Goal: Complete application form

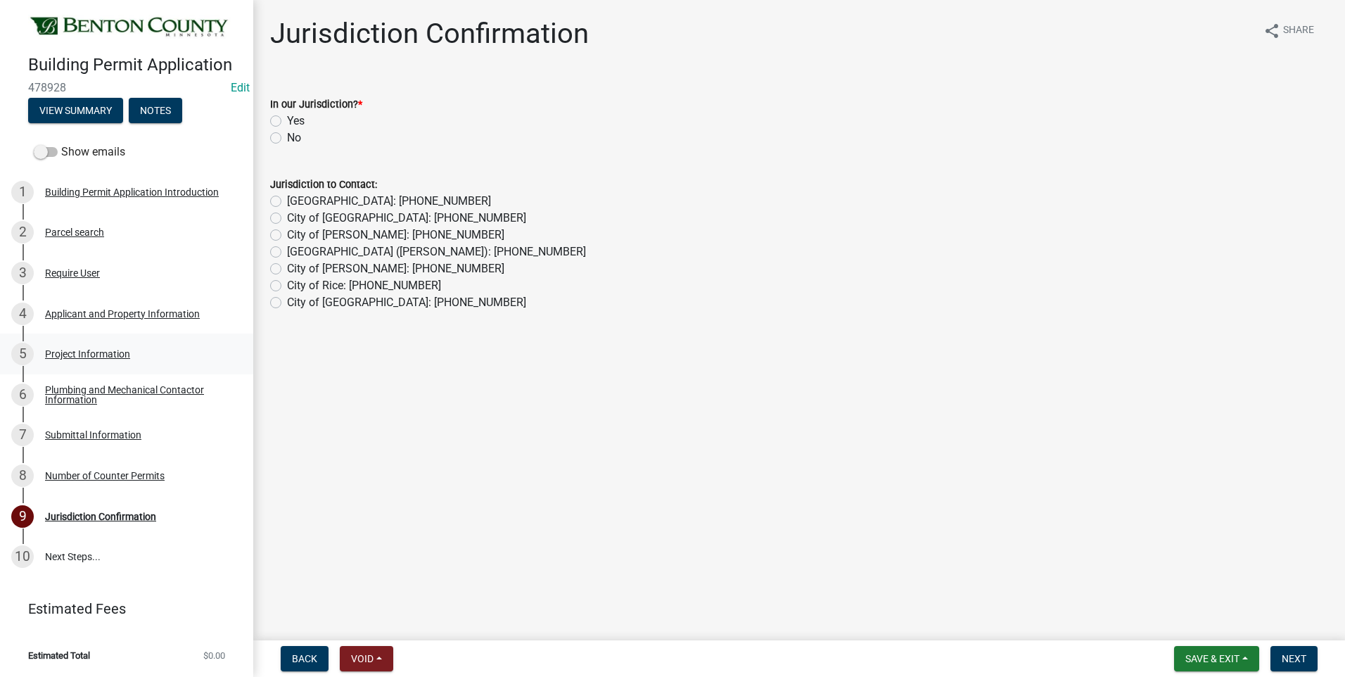
click at [95, 356] on div "Project Information" at bounding box center [87, 354] width 85 height 10
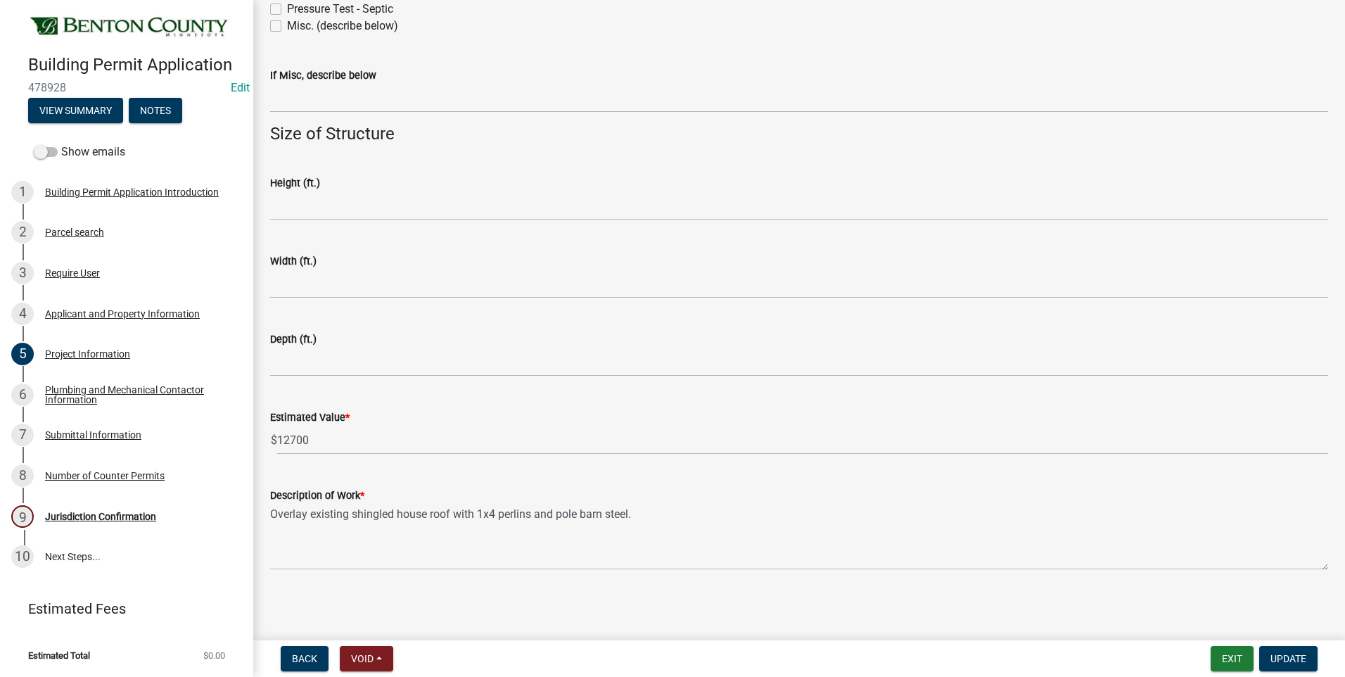
scroll to position [807, 0]
click at [143, 476] on div "Number of Counter Permits" at bounding box center [105, 475] width 120 height 10
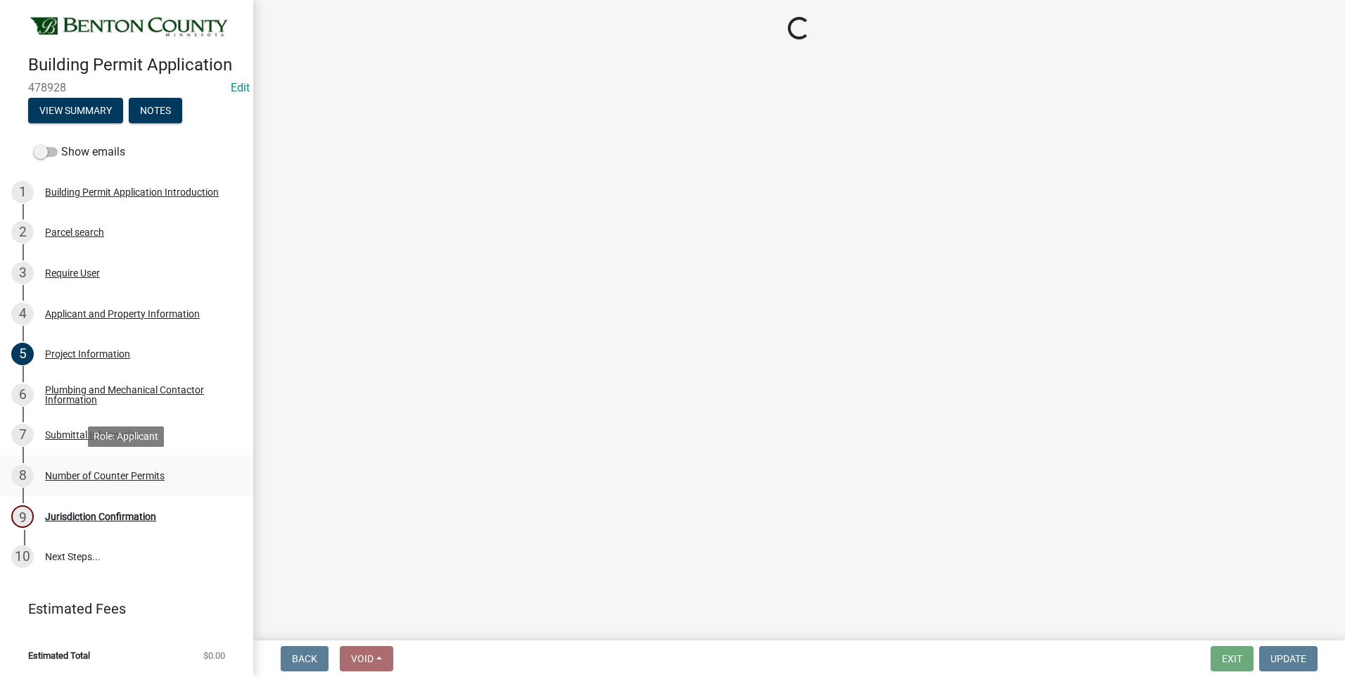
scroll to position [0, 0]
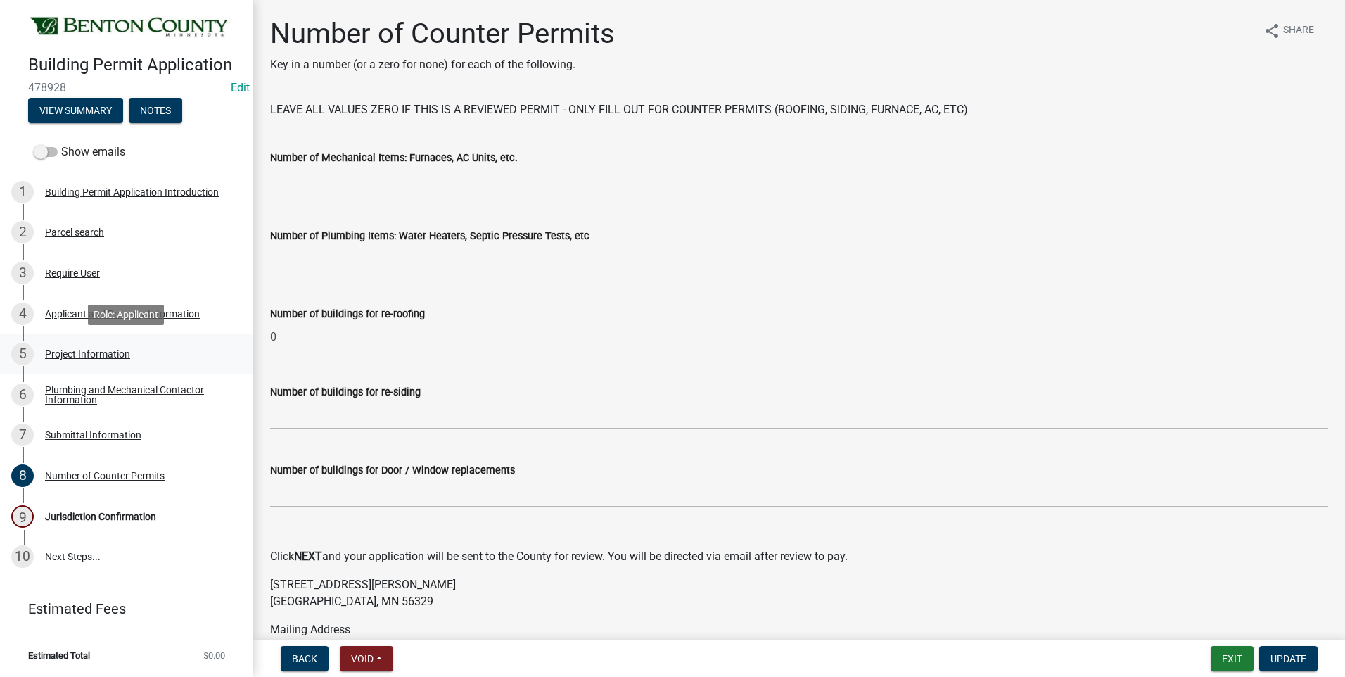
click at [106, 353] on div "Project Information" at bounding box center [87, 354] width 85 height 10
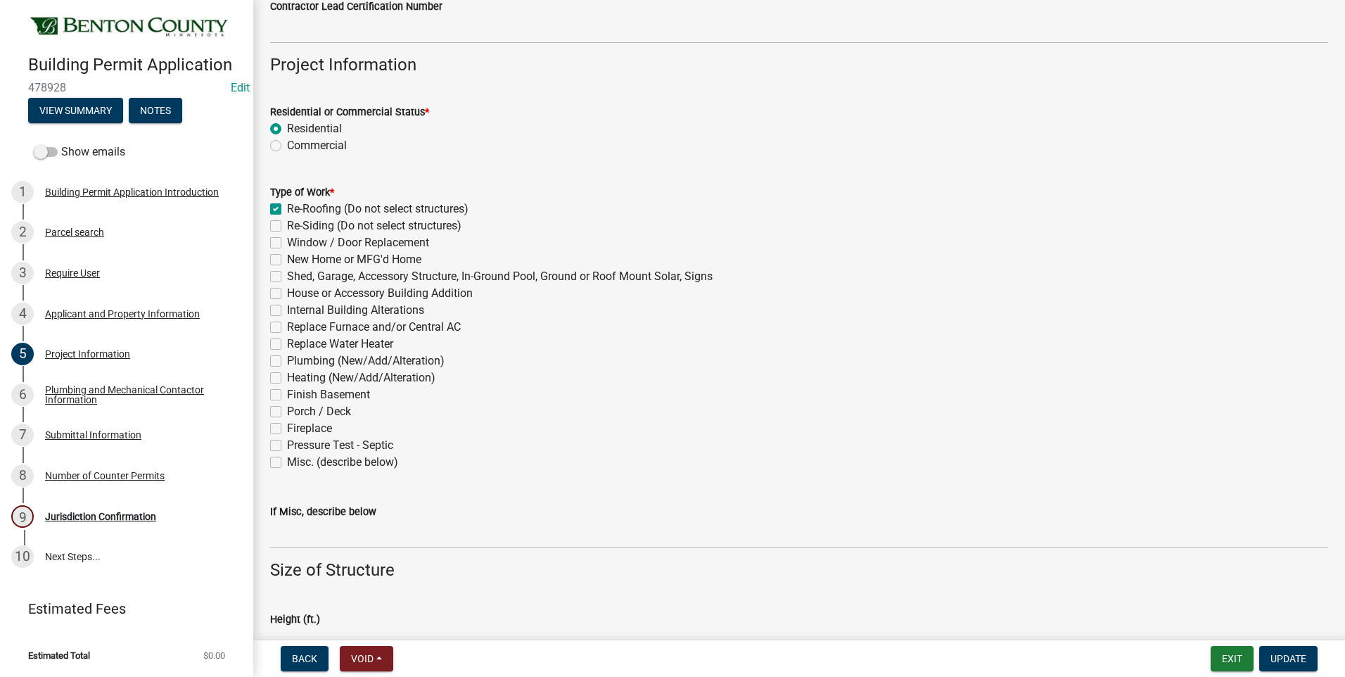
scroll to position [314, 0]
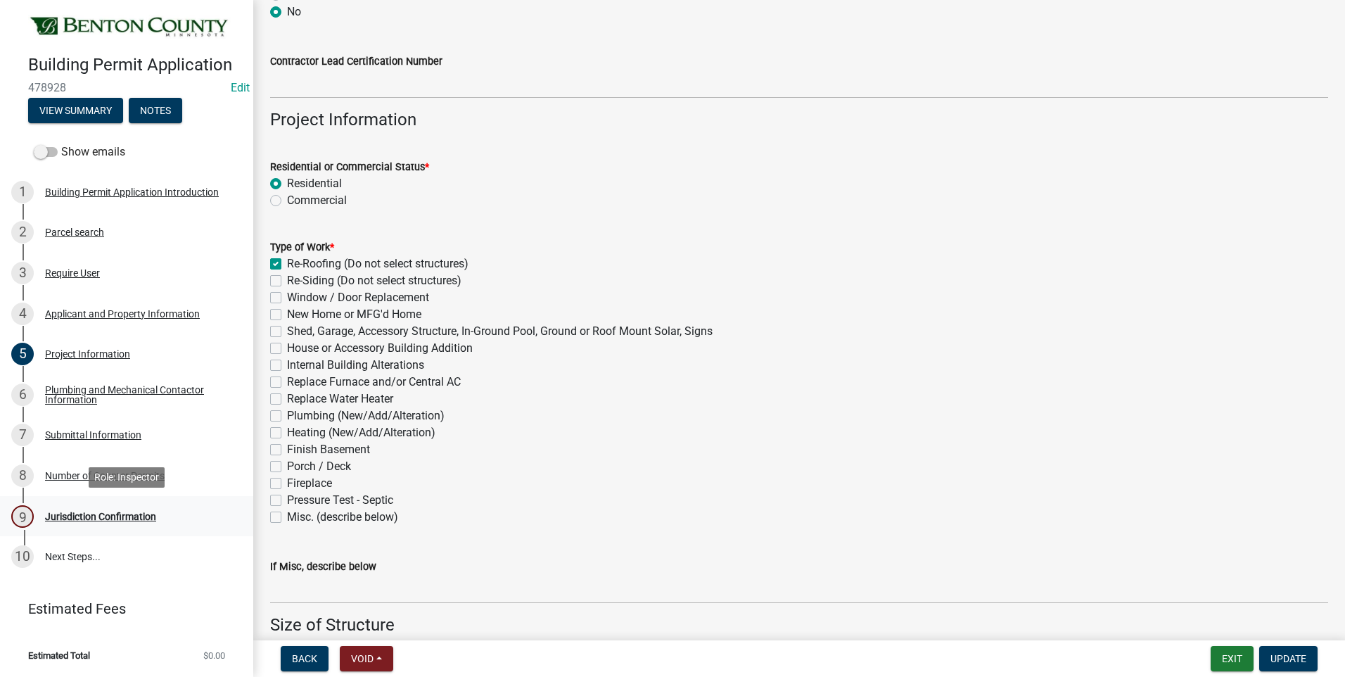
click at [123, 517] on div "Jurisdiction Confirmation" at bounding box center [100, 516] width 111 height 10
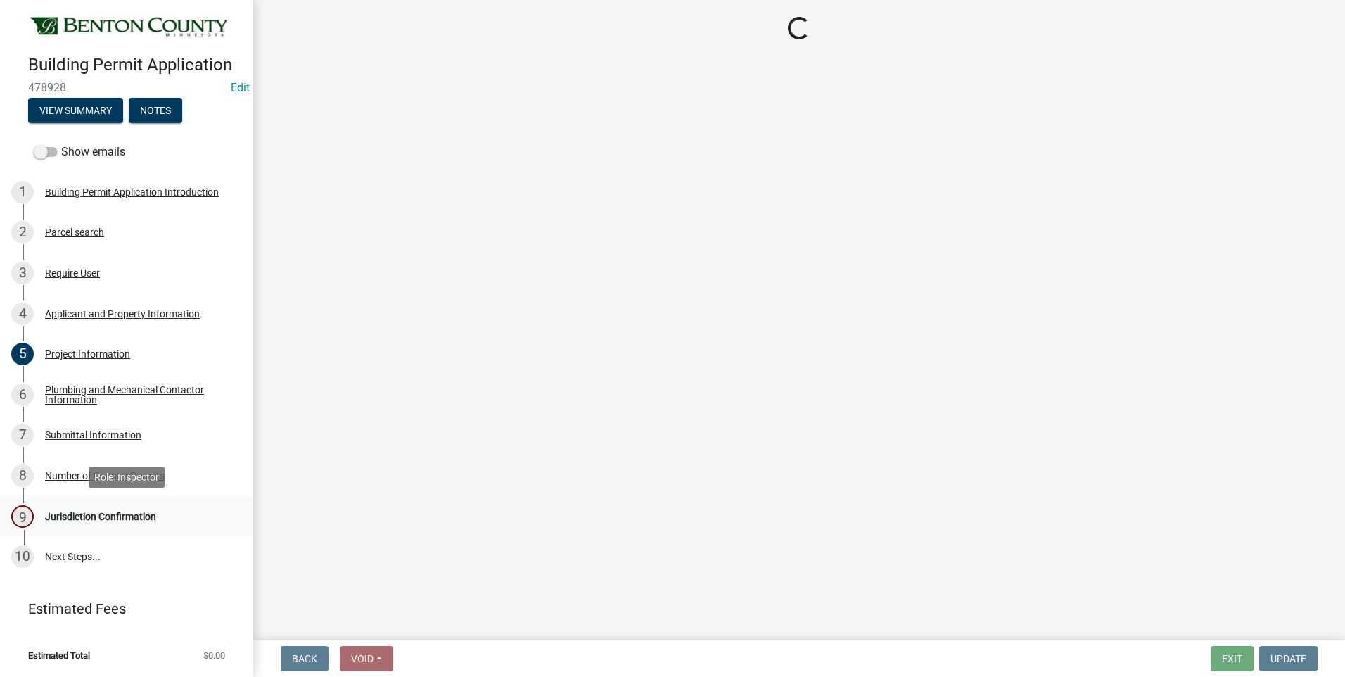
scroll to position [0, 0]
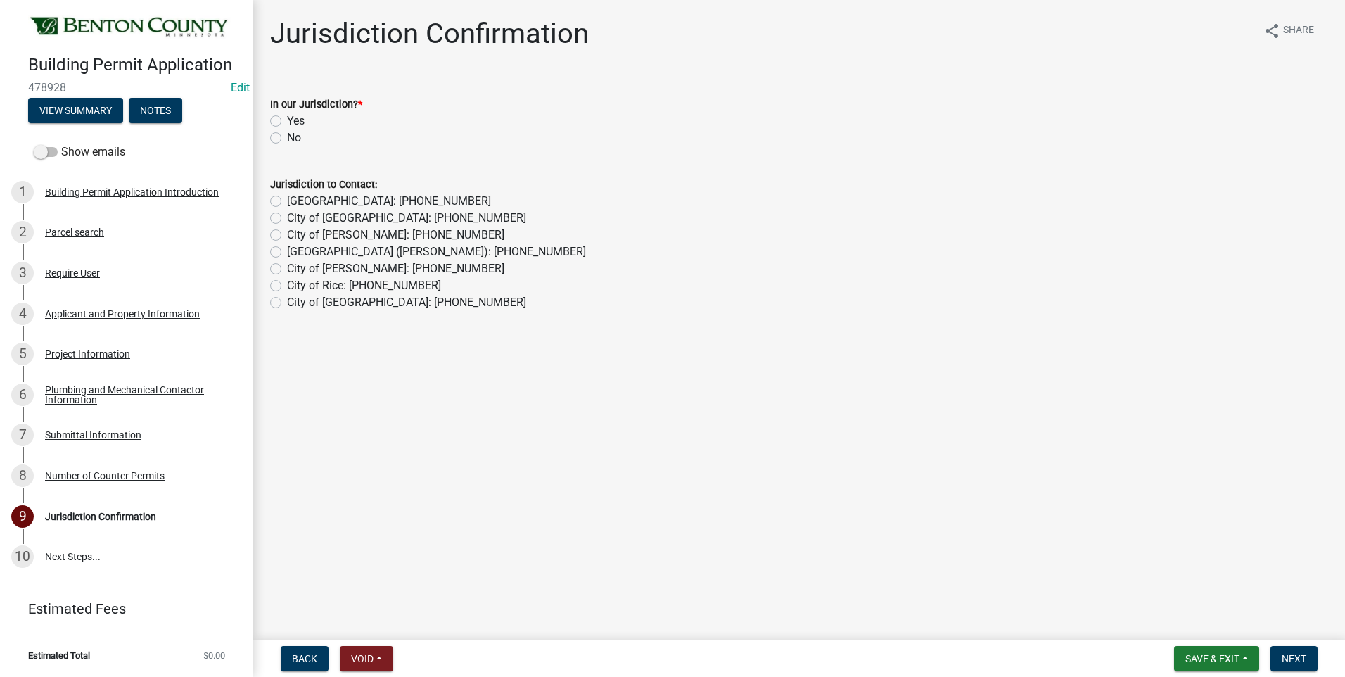
click at [287, 120] on label "Yes" at bounding box center [296, 121] width 18 height 17
click at [287, 120] on input "Yes" at bounding box center [291, 117] width 9 height 9
radio input "true"
click at [1300, 658] on span "Next" at bounding box center [1293, 658] width 25 height 11
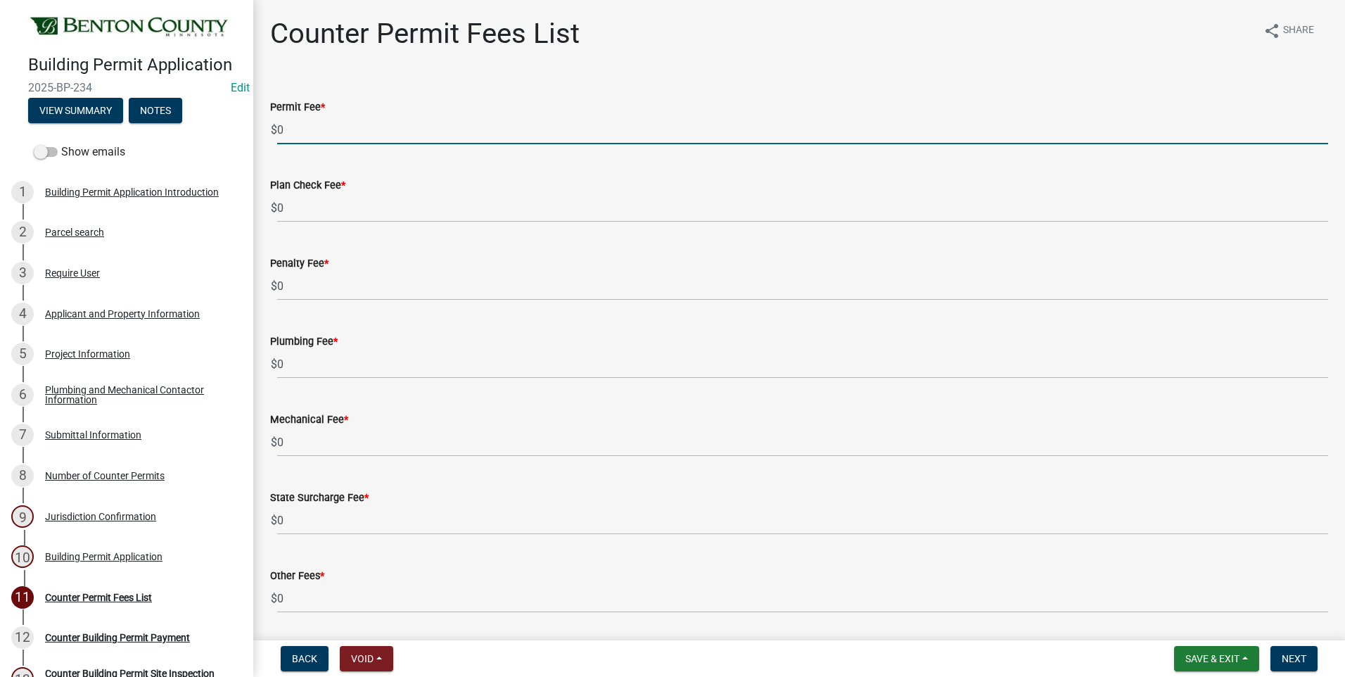
click at [283, 128] on input "0" at bounding box center [802, 129] width 1051 height 29
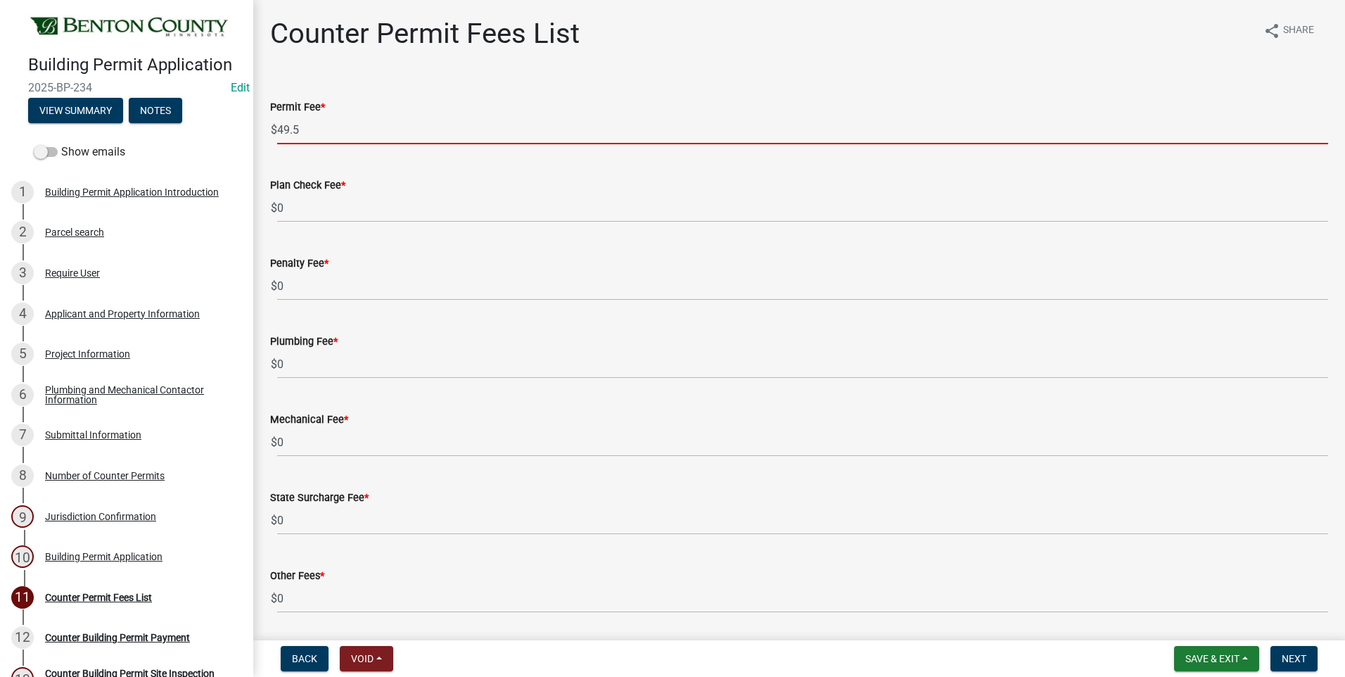
type input "49.5"
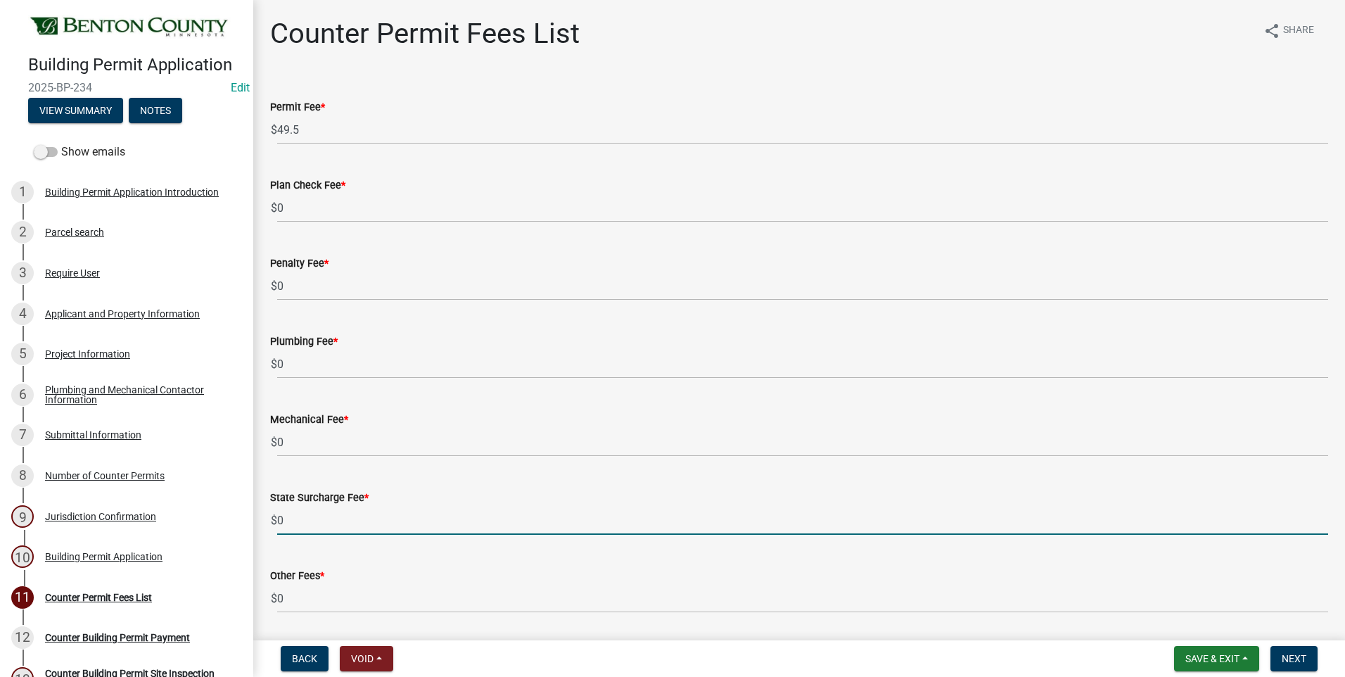
click at [281, 520] on input "0" at bounding box center [802, 520] width 1051 height 29
type input "01"
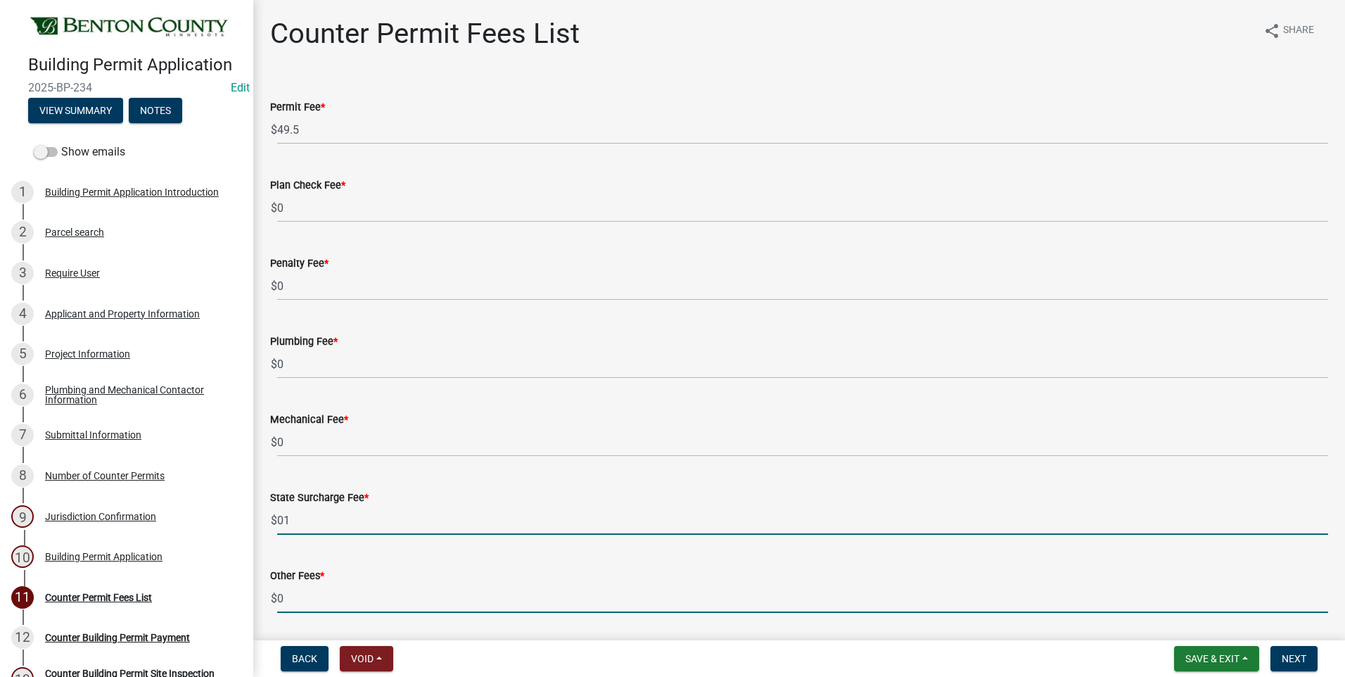
click at [295, 596] on input "0" at bounding box center [802, 598] width 1051 height 29
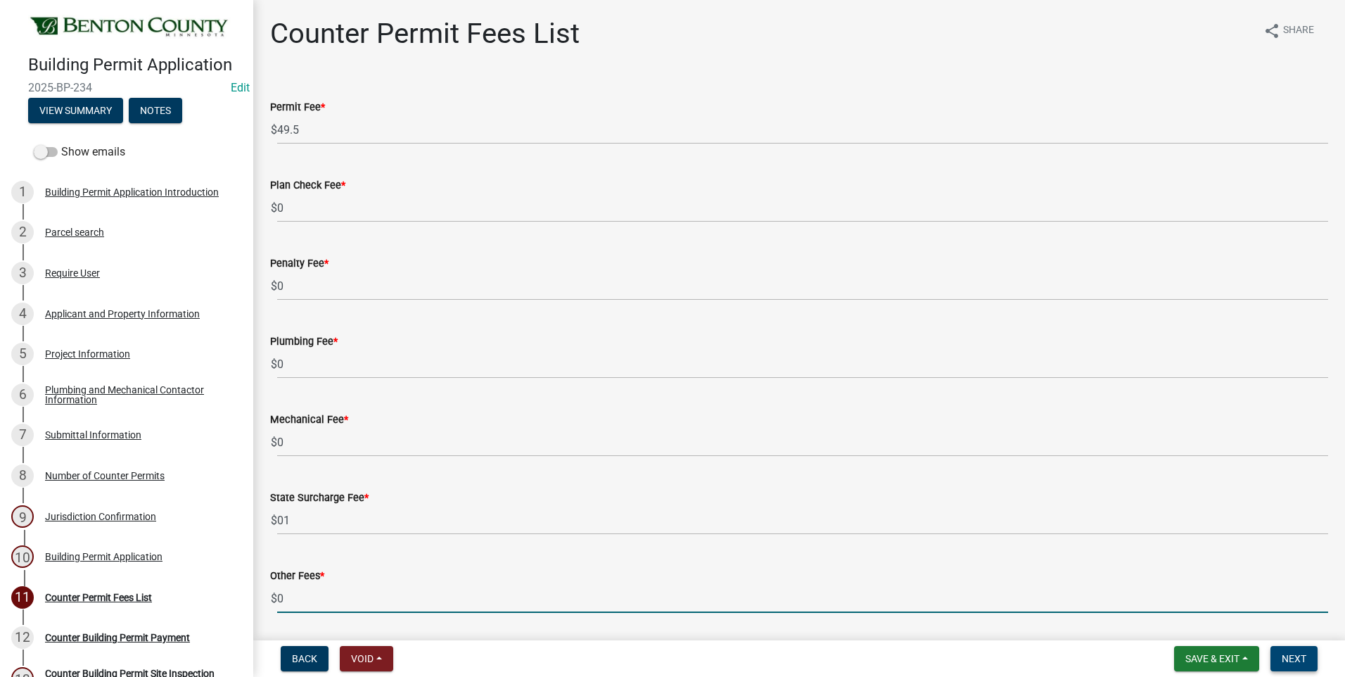
click at [1297, 659] on span "Next" at bounding box center [1293, 658] width 25 height 11
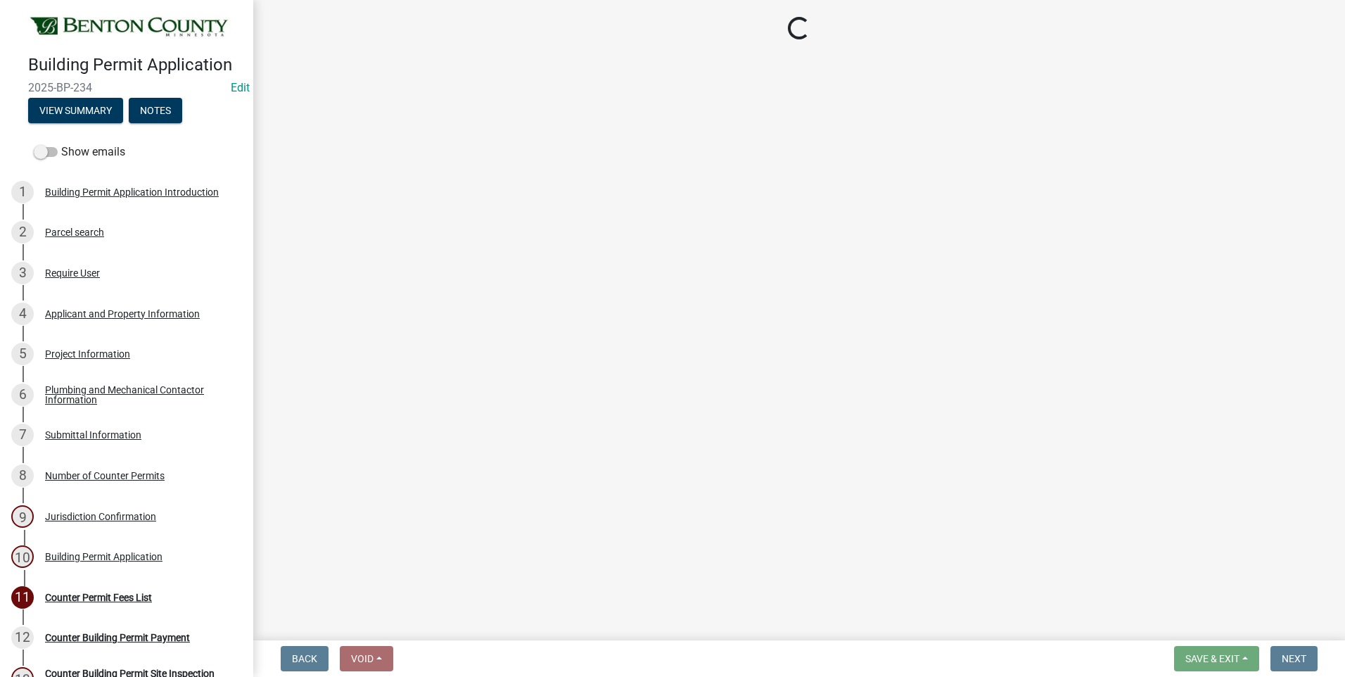
select select "3: 3"
